Goal: Check status: Check status

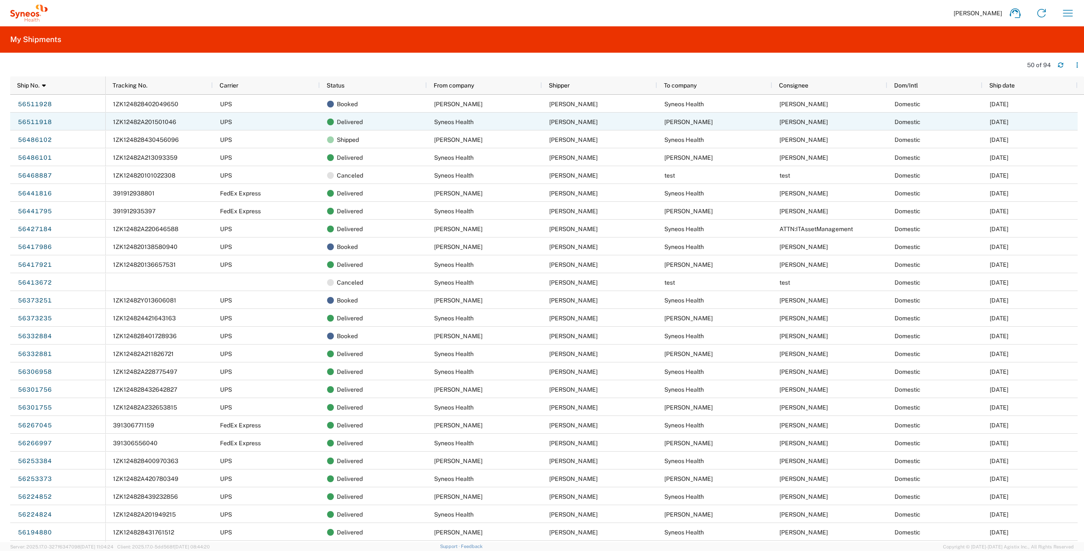
click at [144, 122] on span "1ZK12482A201501046" at bounding box center [144, 121] width 63 height 7
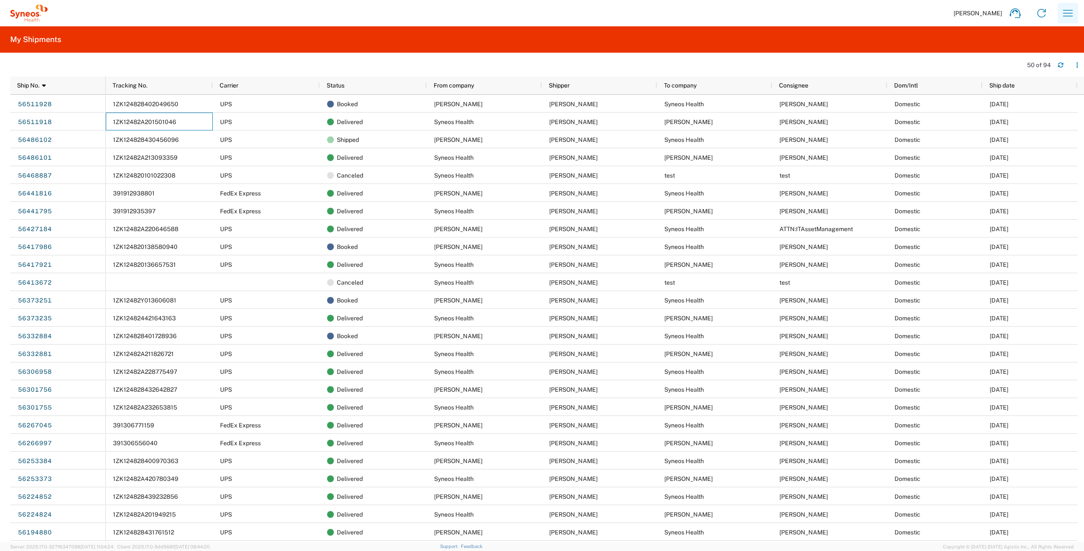
click at [1064, 13] on icon "button" at bounding box center [1068, 13] width 10 height 6
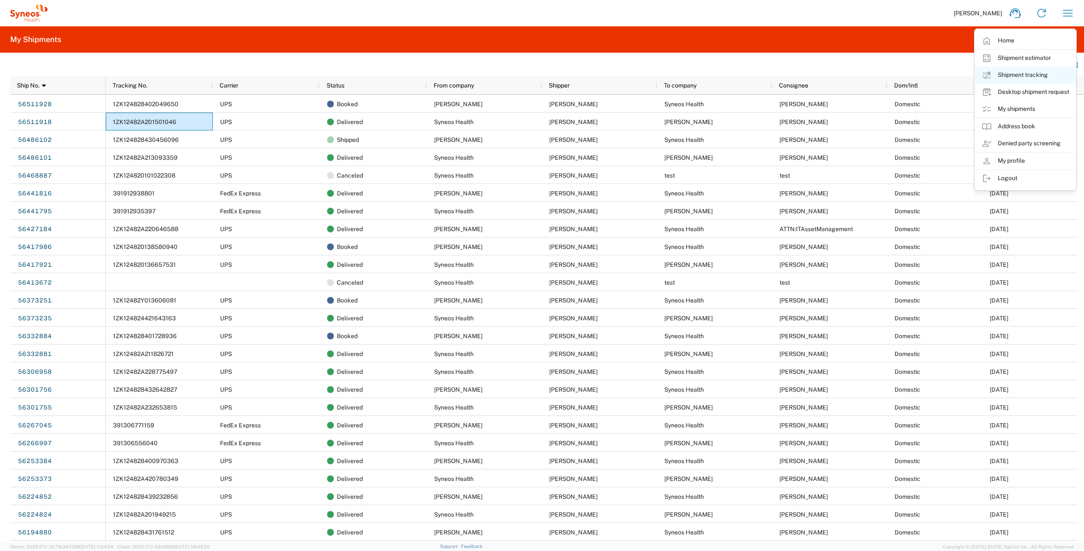
click at [1031, 73] on link "Shipment tracking" at bounding box center [1024, 75] width 101 height 17
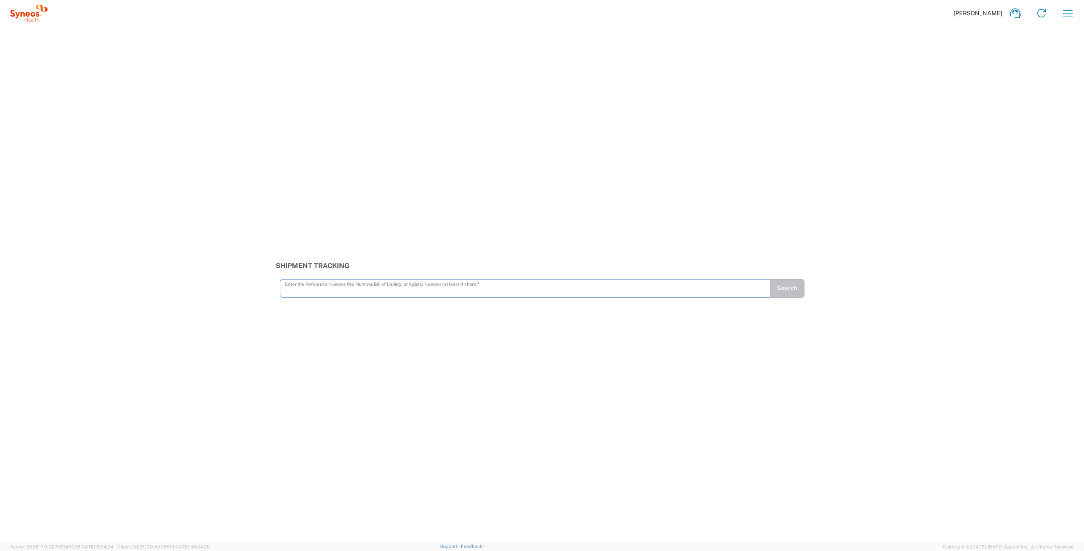
click at [367, 289] on input "text" at bounding box center [525, 287] width 480 height 15
type input "1ZK12482A201501046"
click at [774, 291] on button "Search" at bounding box center [786, 288] width 35 height 19
